Goal: Download file/media

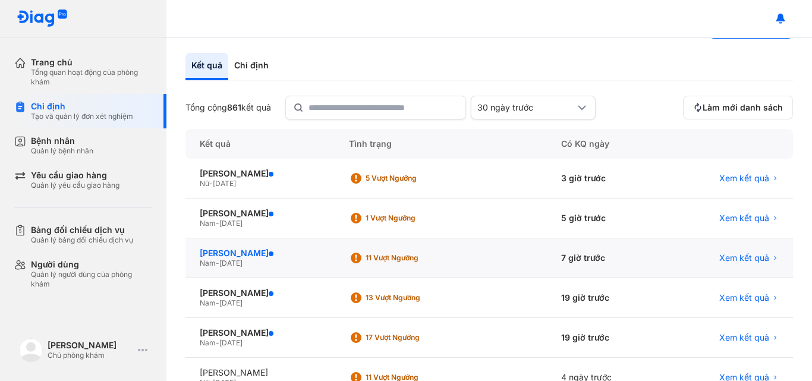
scroll to position [59, 0]
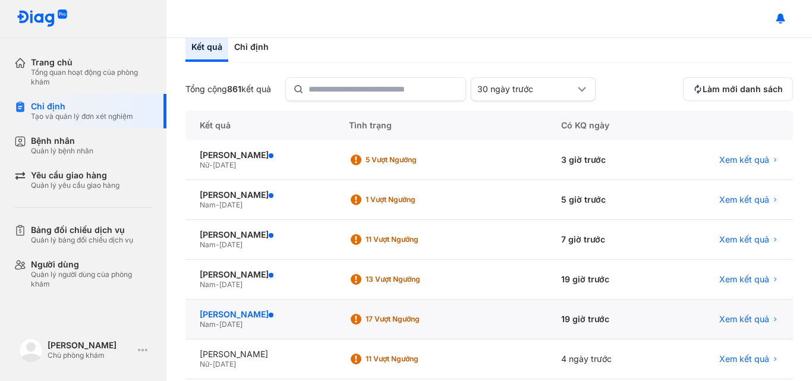
click at [261, 314] on div "[PERSON_NAME]" at bounding box center [260, 314] width 121 height 11
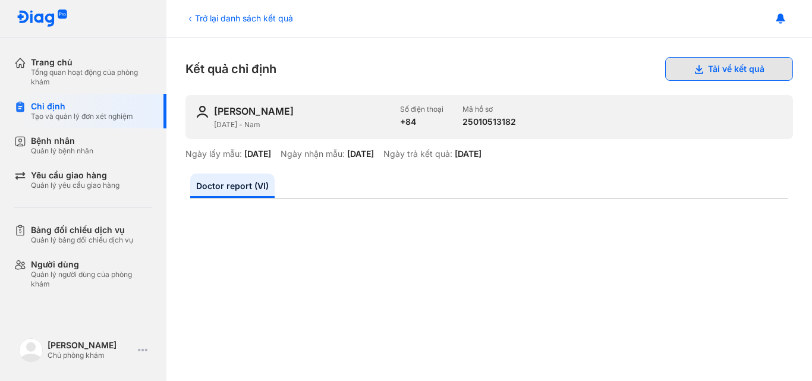
click at [702, 72] on button "Tải về kết quả" at bounding box center [729, 69] width 128 height 24
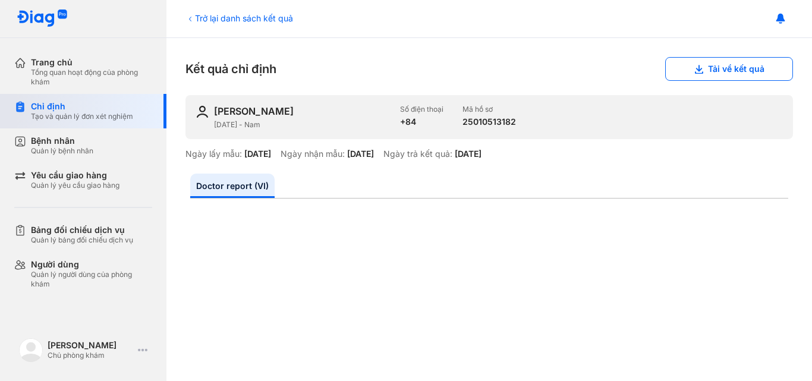
click at [80, 111] on div "Chỉ định" at bounding box center [82, 106] width 102 height 11
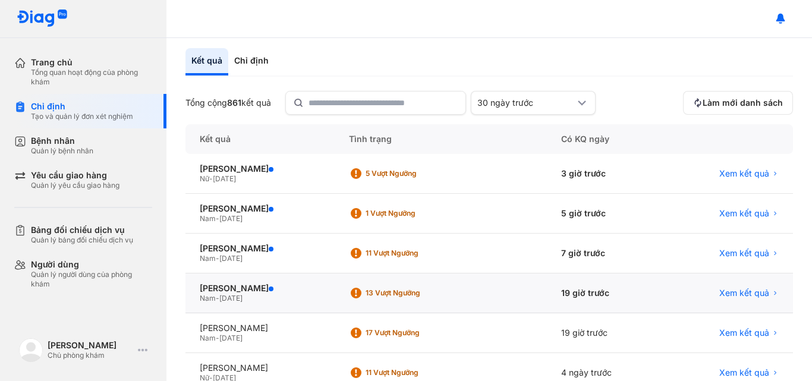
scroll to position [119, 0]
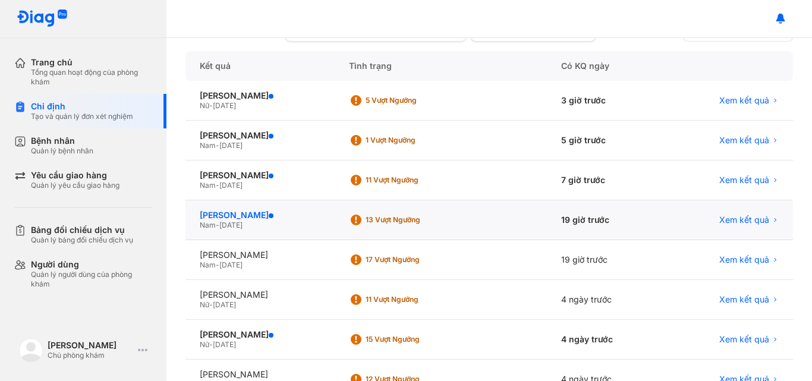
click at [255, 214] on div "[PERSON_NAME]" at bounding box center [260, 215] width 121 height 11
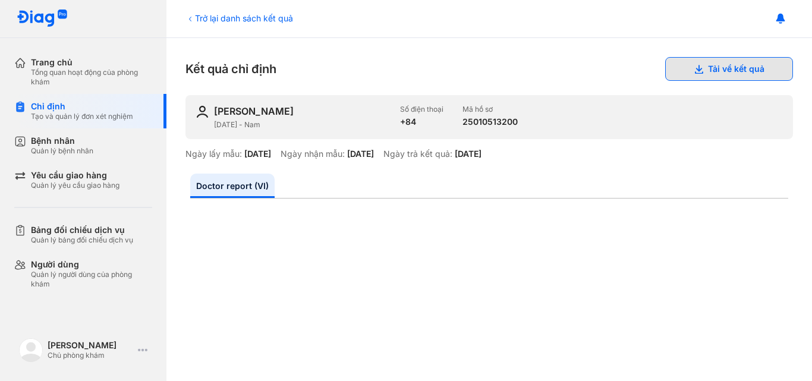
click at [741, 66] on button "Tải về kết quả" at bounding box center [729, 69] width 128 height 24
